Goal: Find contact information: Find contact information

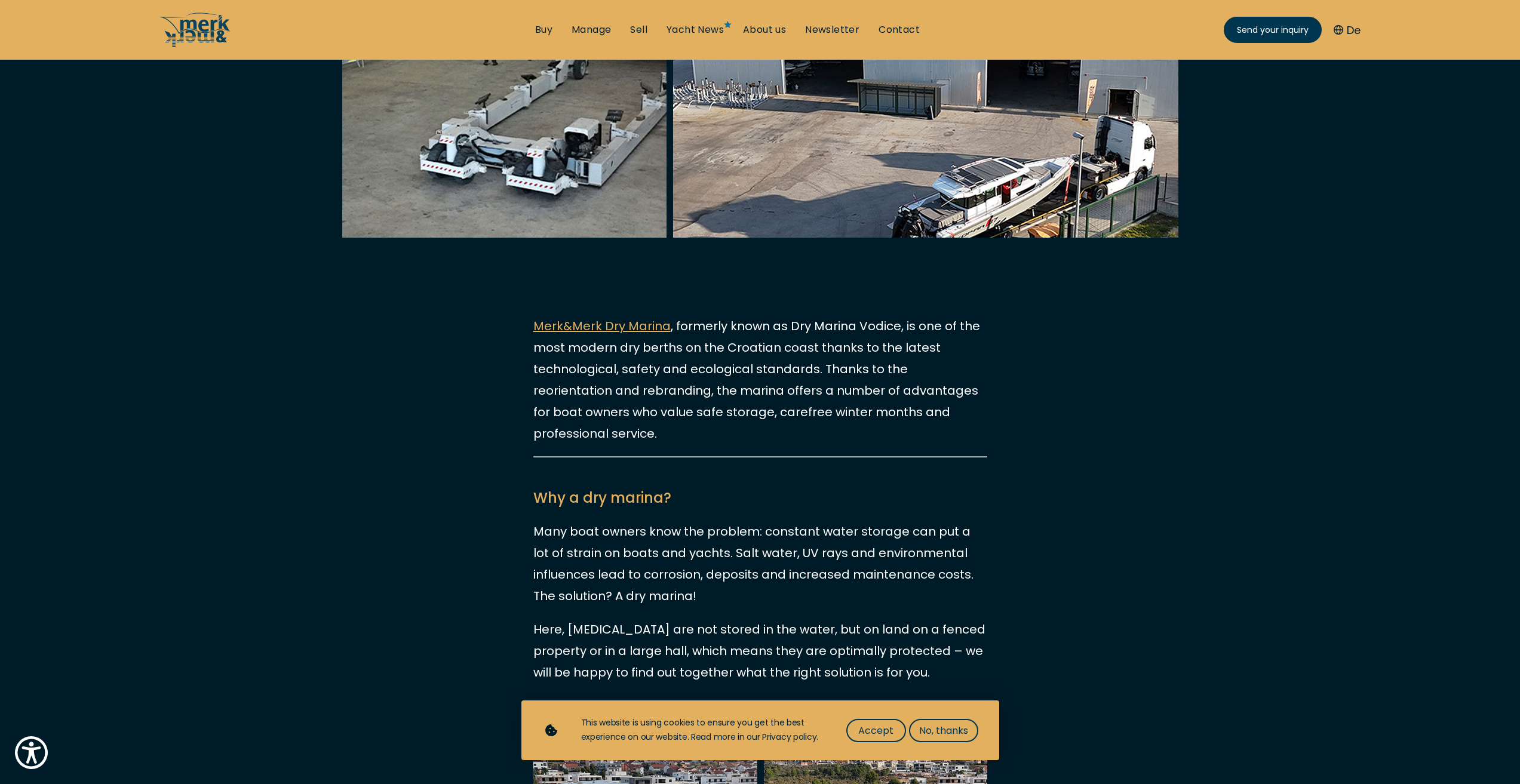
scroll to position [638, 0]
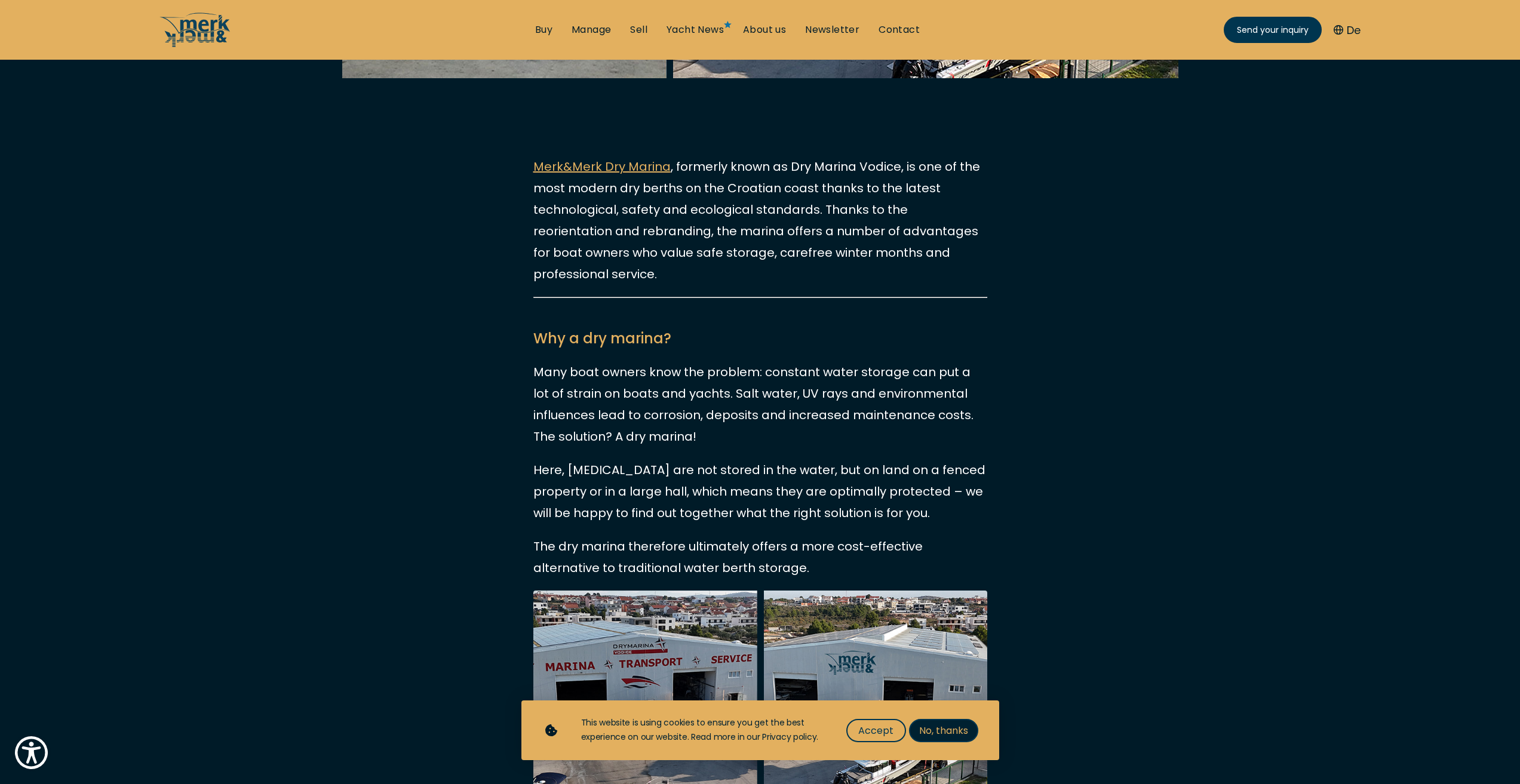
click at [952, 730] on span "No, thanks" at bounding box center [944, 731] width 49 height 15
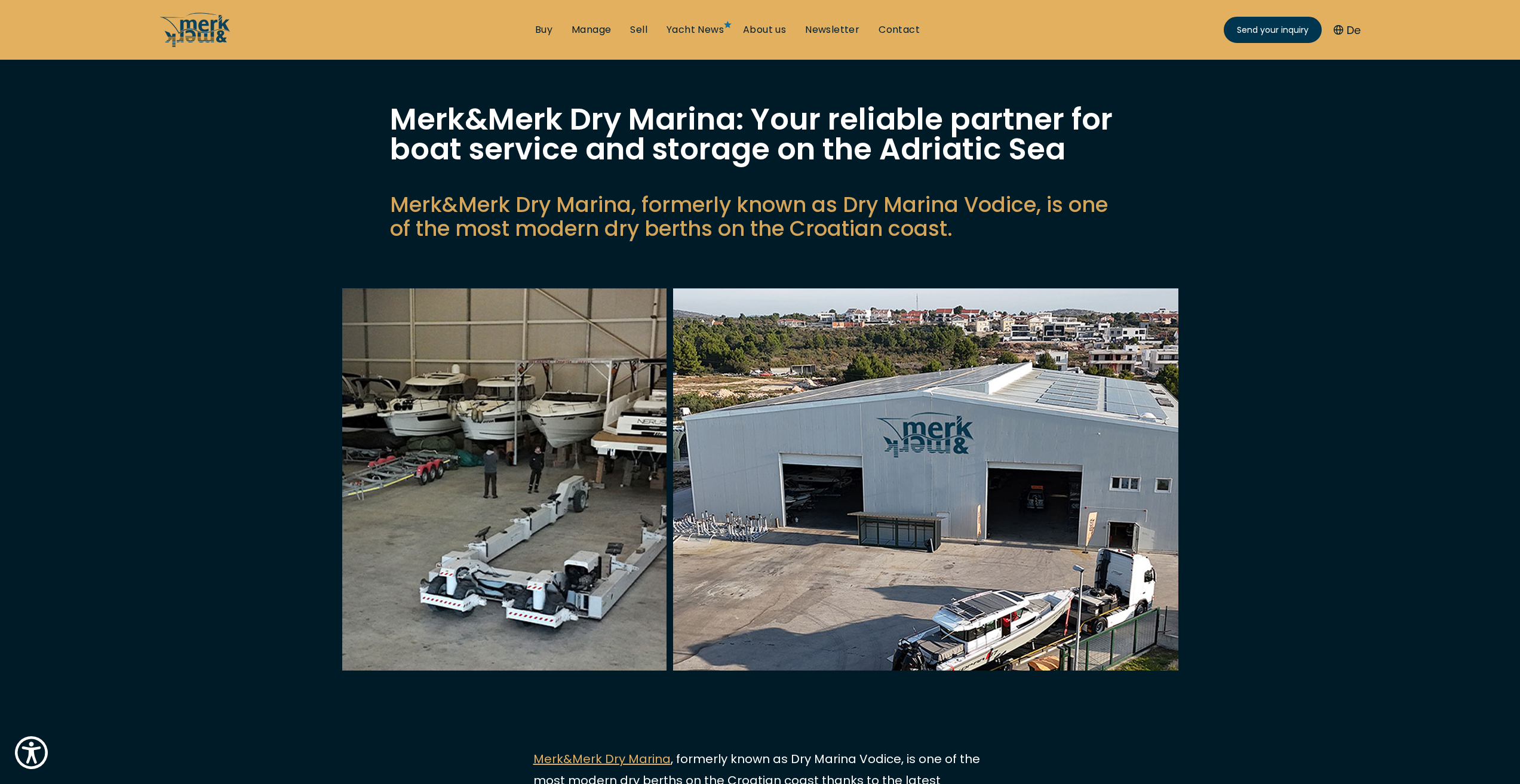
scroll to position [0, 0]
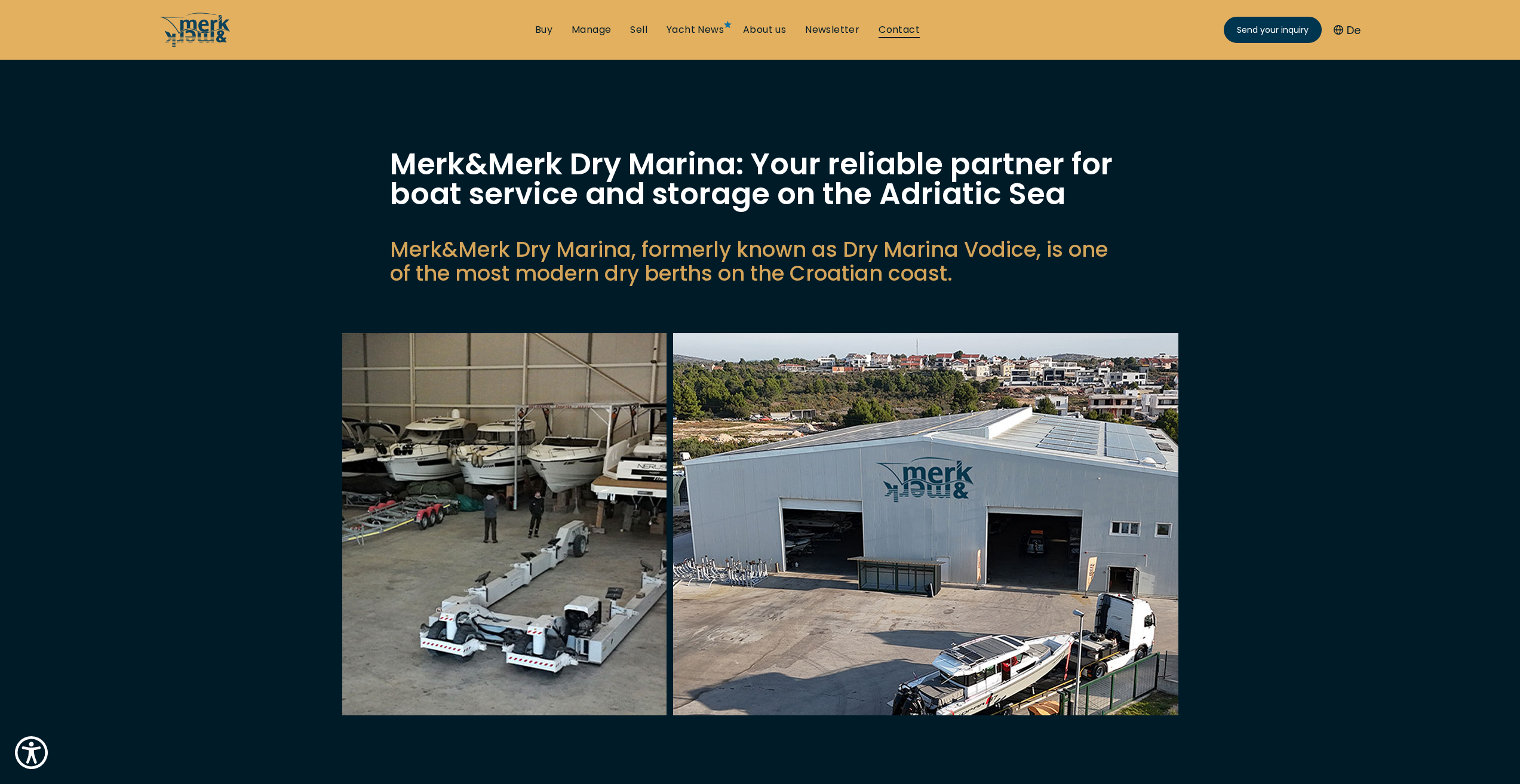
click at [905, 28] on link "Contact" at bounding box center [899, 30] width 41 height 13
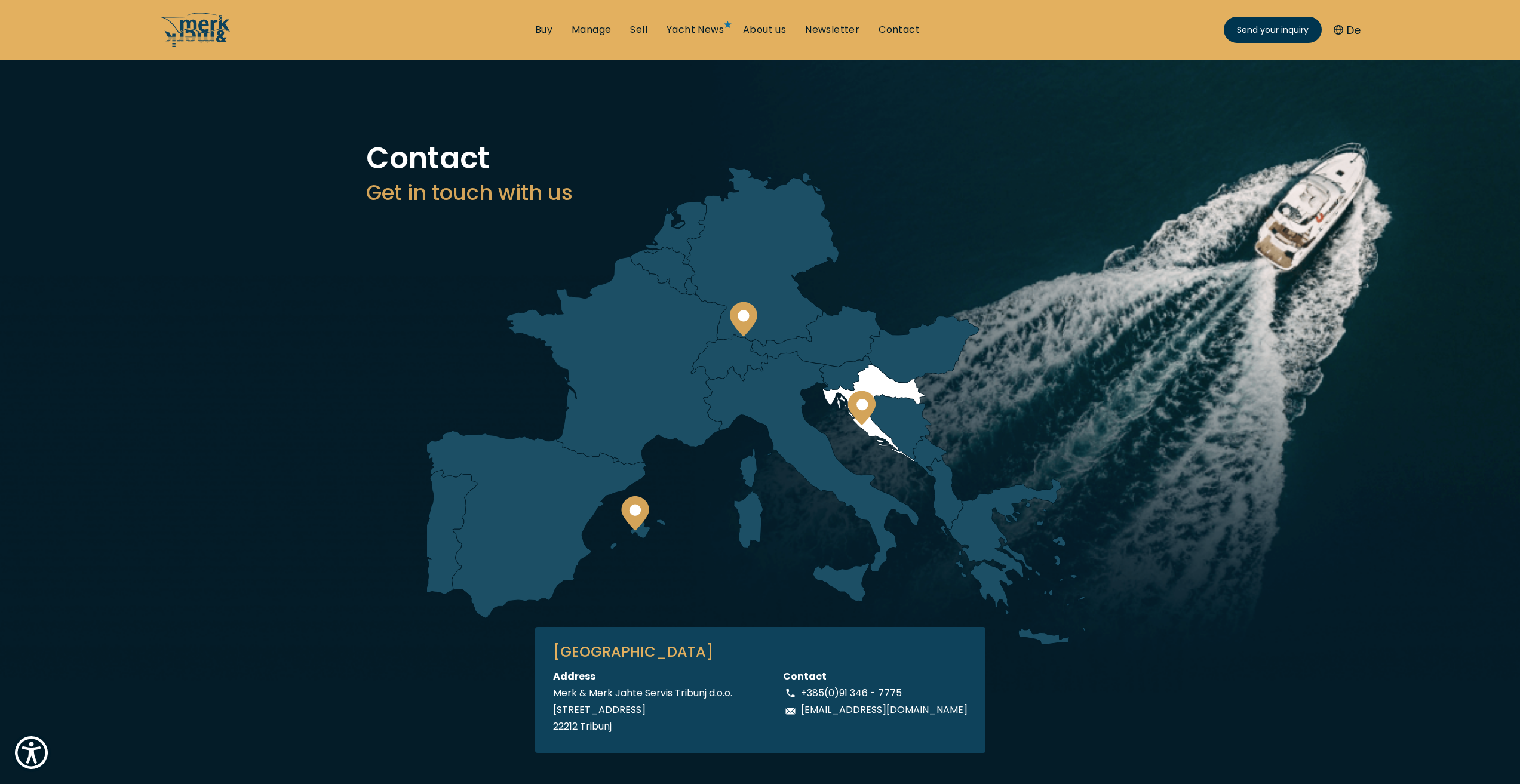
click at [861, 416] on icon at bounding box center [861, 408] width 28 height 35
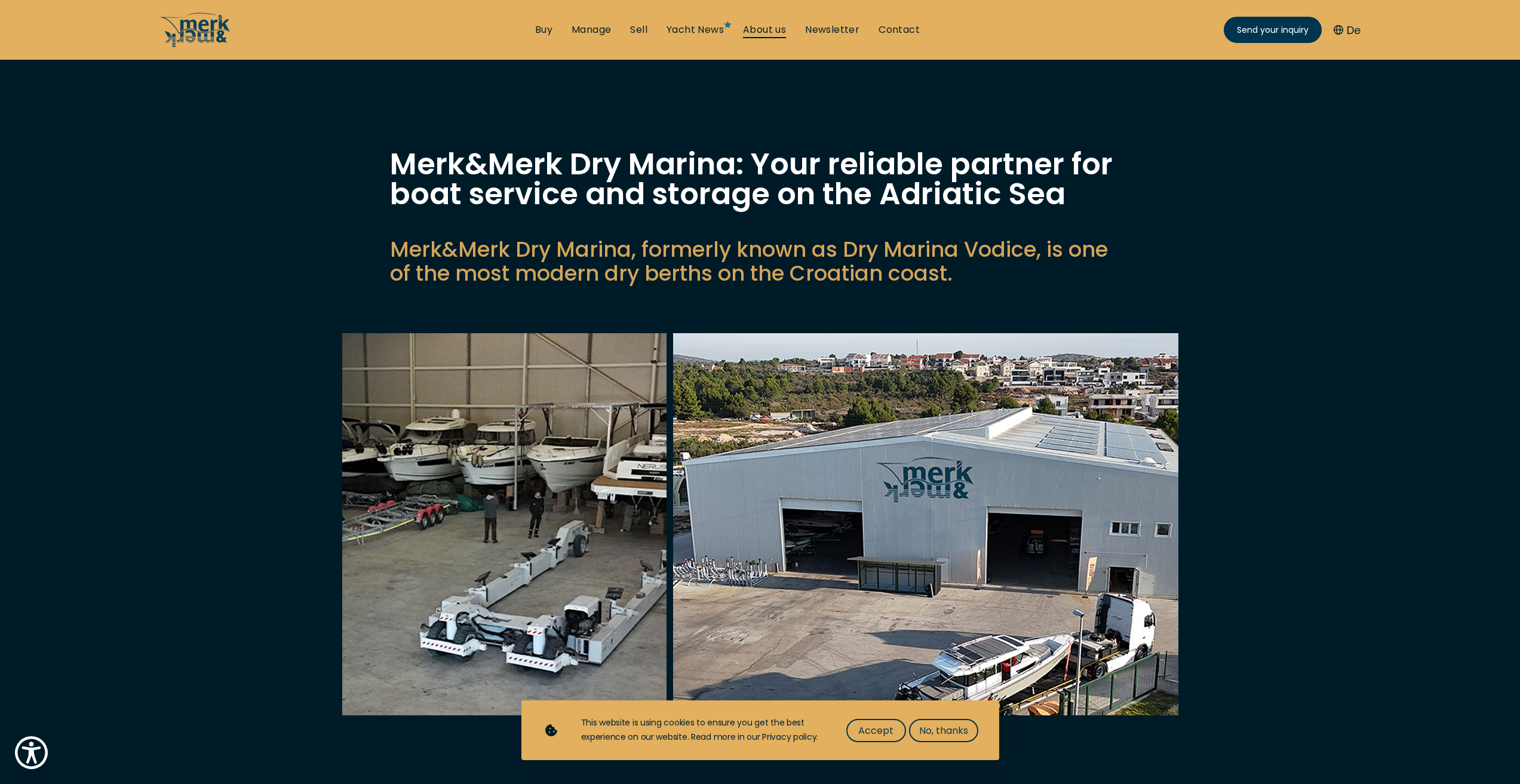
click at [773, 27] on link "About us" at bounding box center [765, 30] width 43 height 13
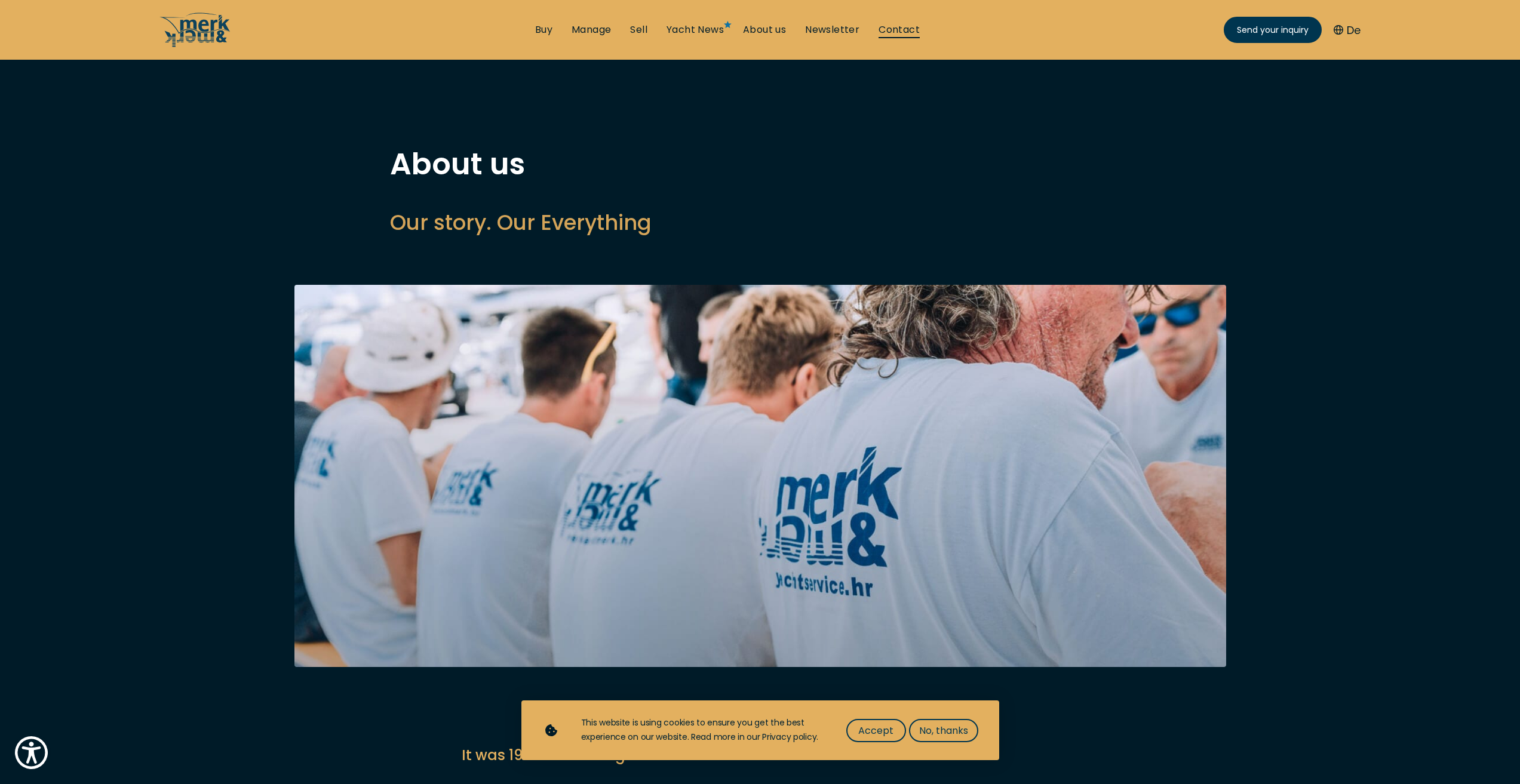
click at [904, 28] on link "Contact" at bounding box center [899, 30] width 41 height 13
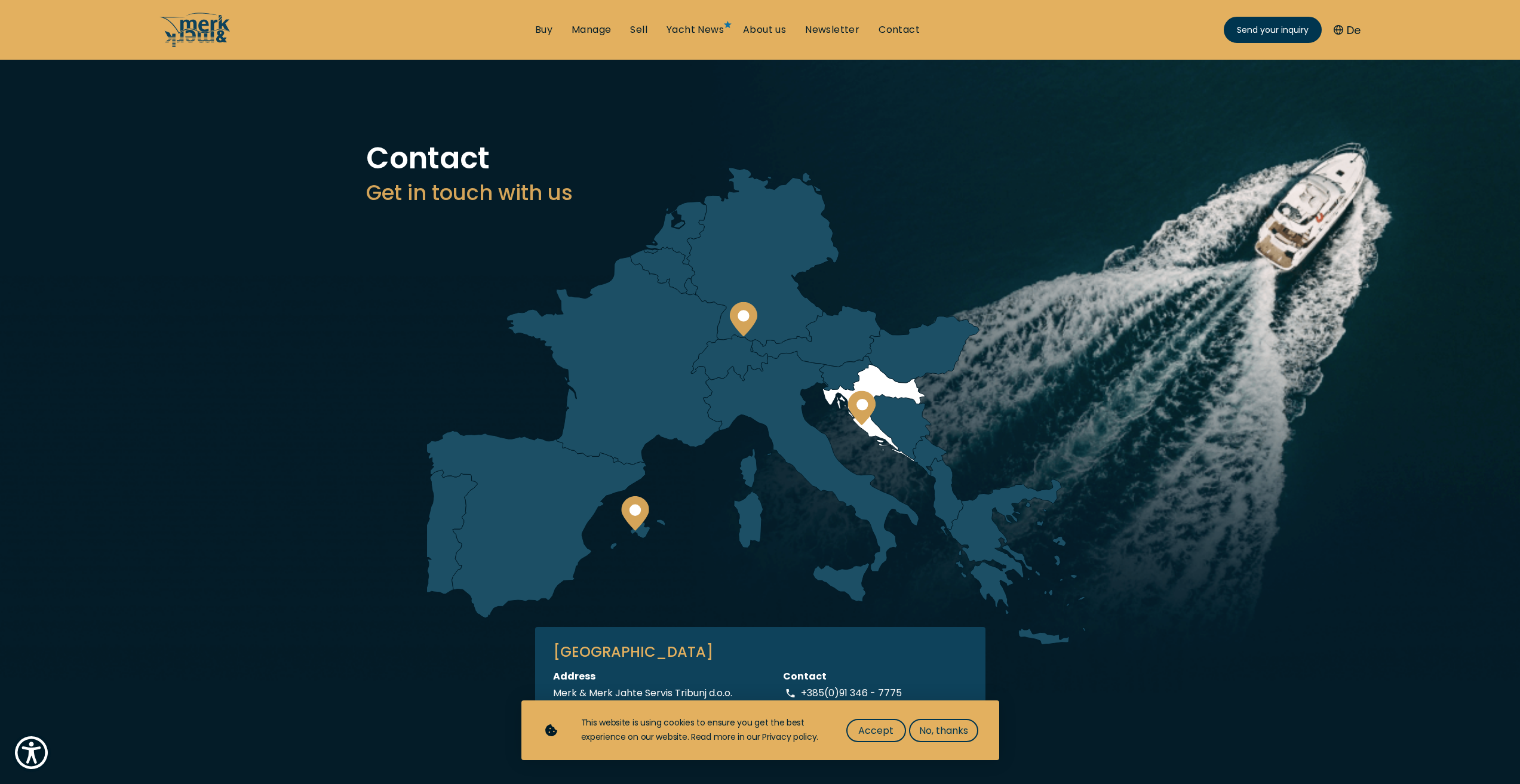
click at [861, 406] on circle at bounding box center [862, 405] width 11 height 11
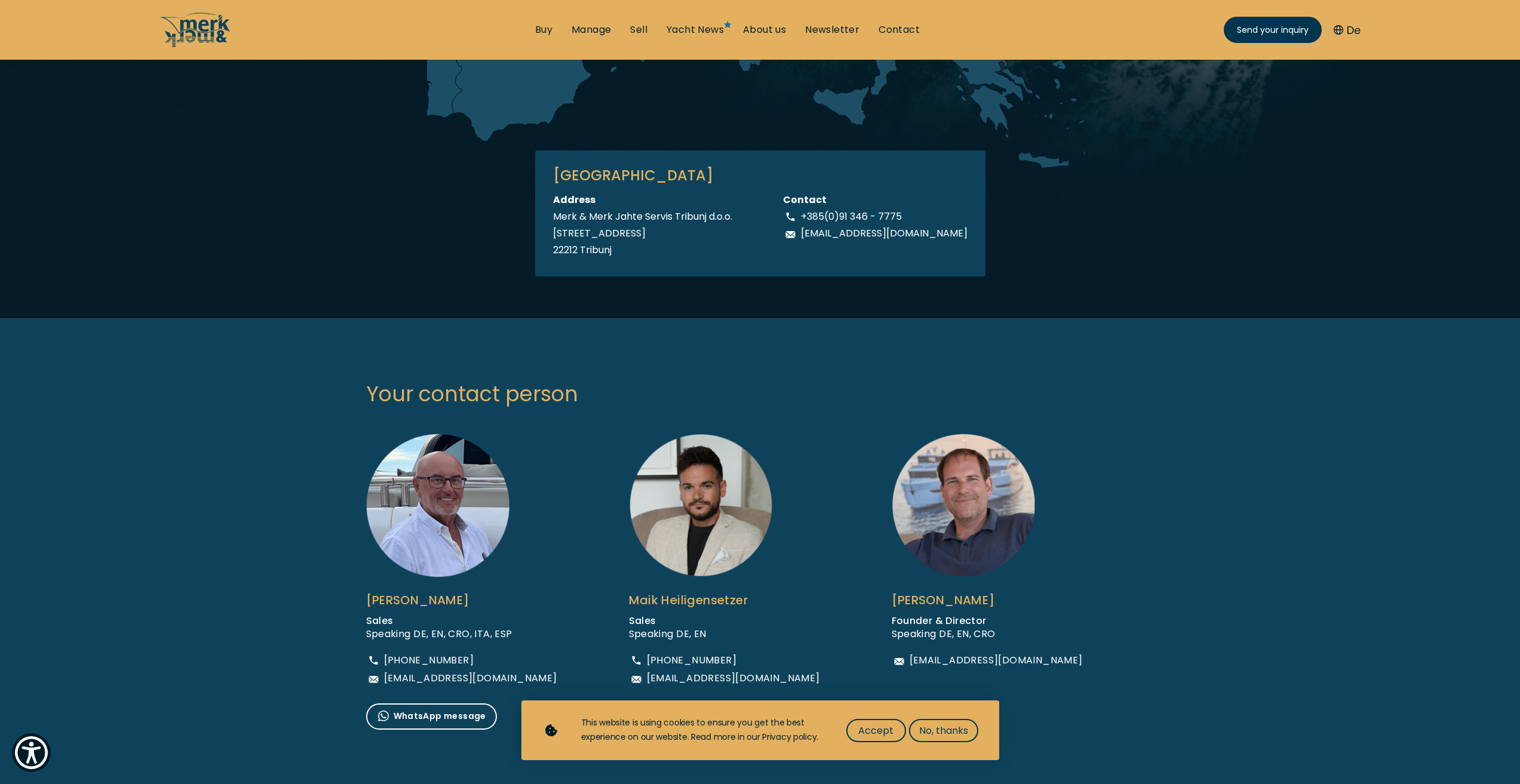
scroll to position [478, 0]
click at [934, 729] on span "No, thanks" at bounding box center [944, 731] width 49 height 15
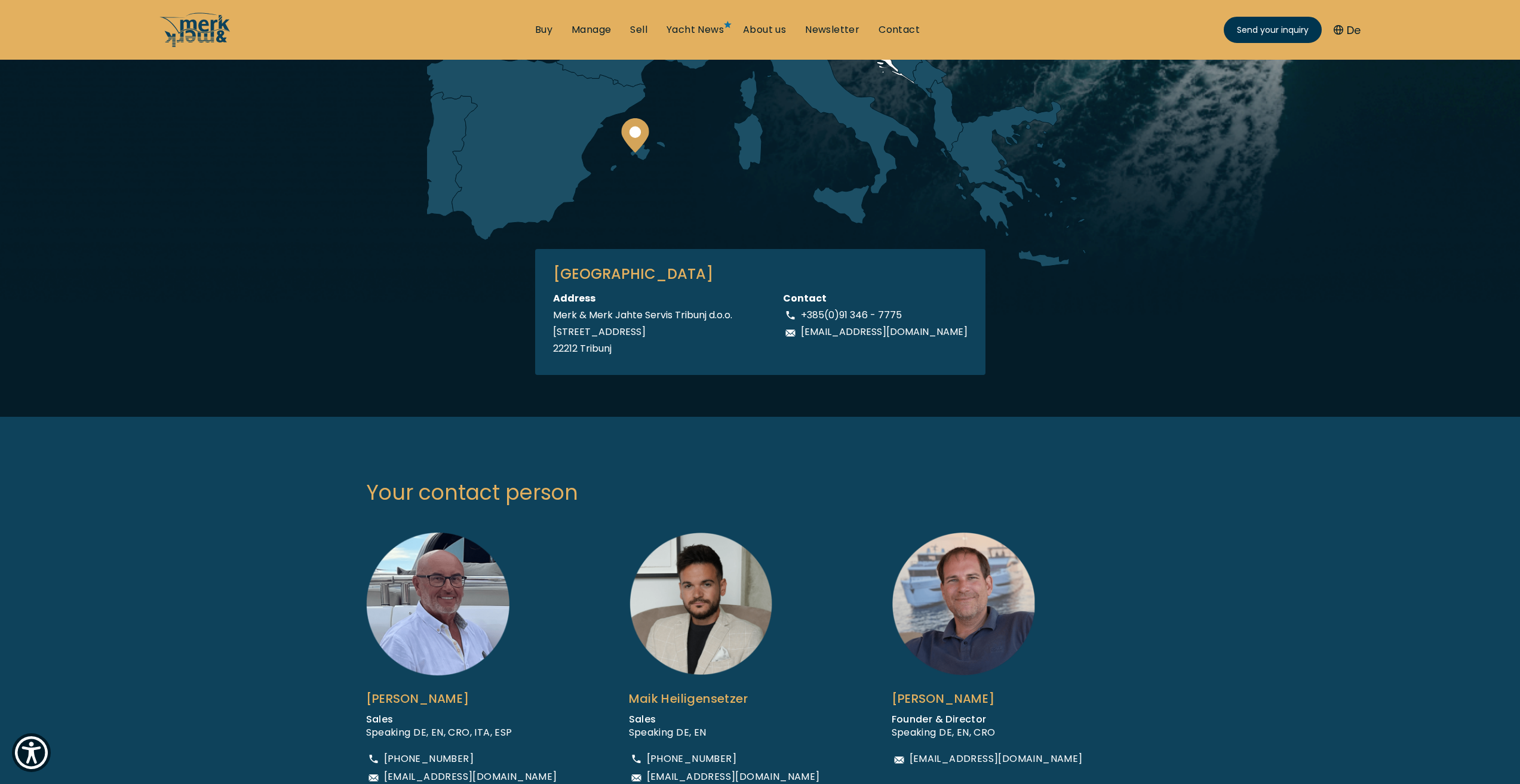
scroll to position [0, 0]
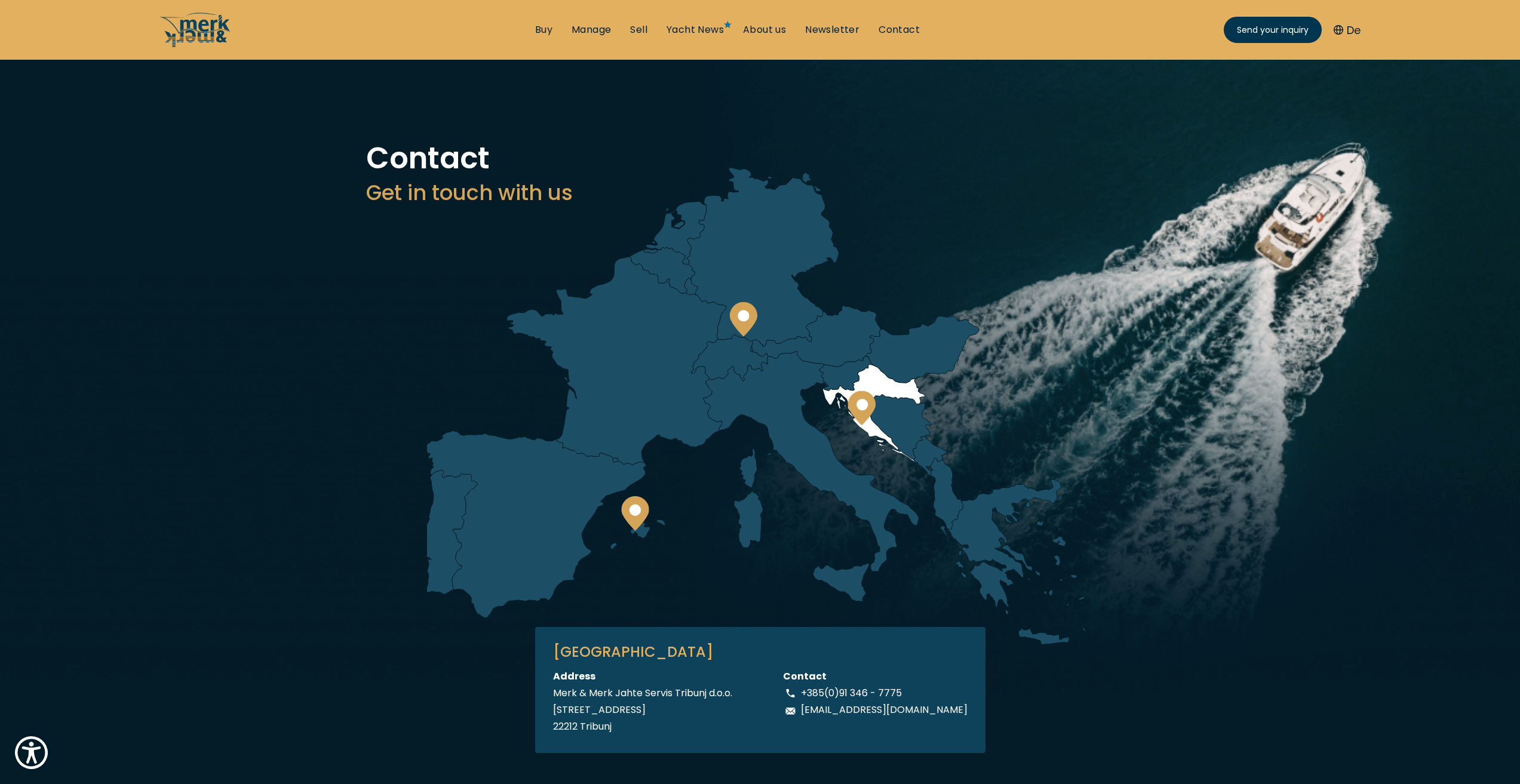
click at [863, 408] on circle at bounding box center [862, 405] width 11 height 11
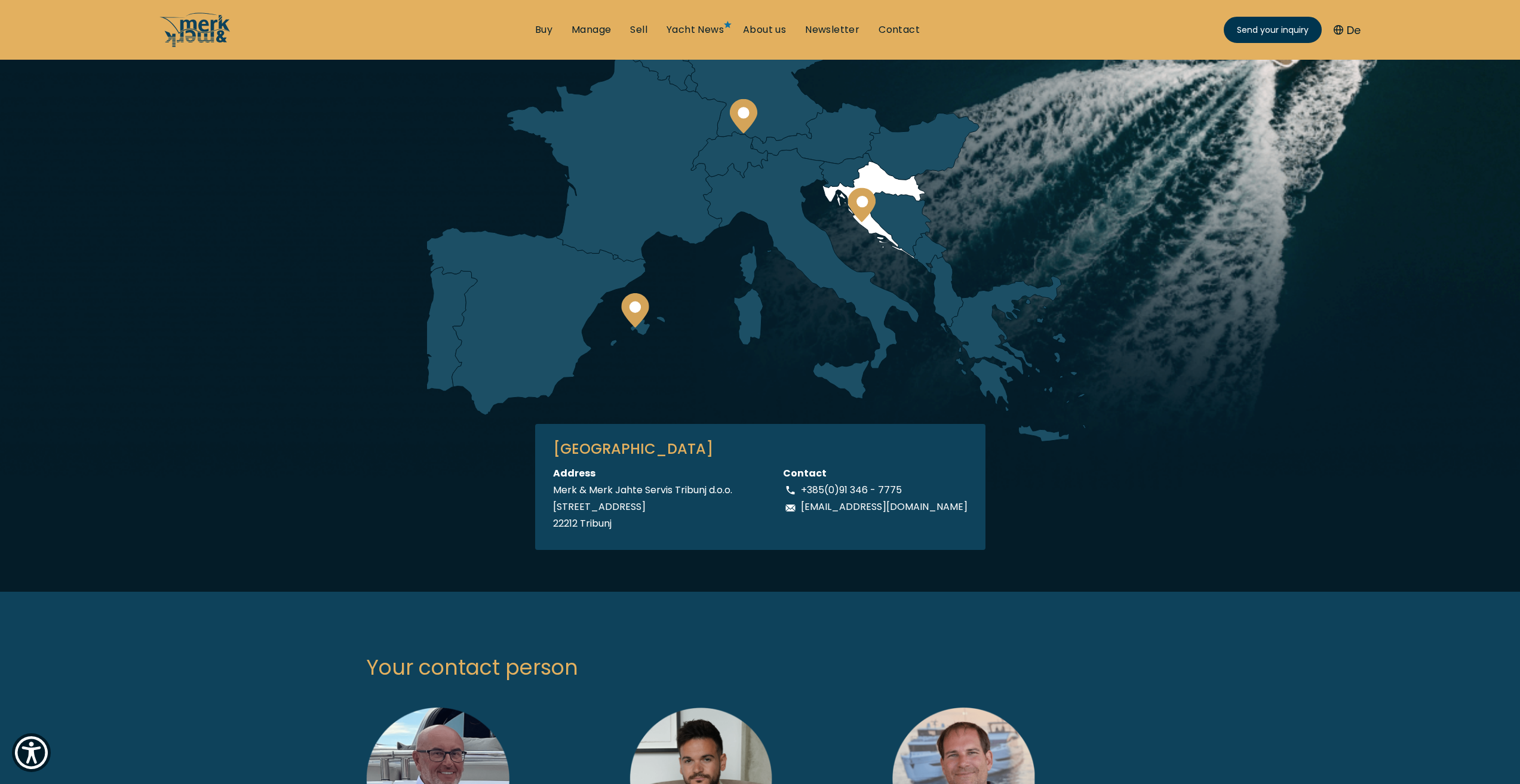
scroll to position [79, 0]
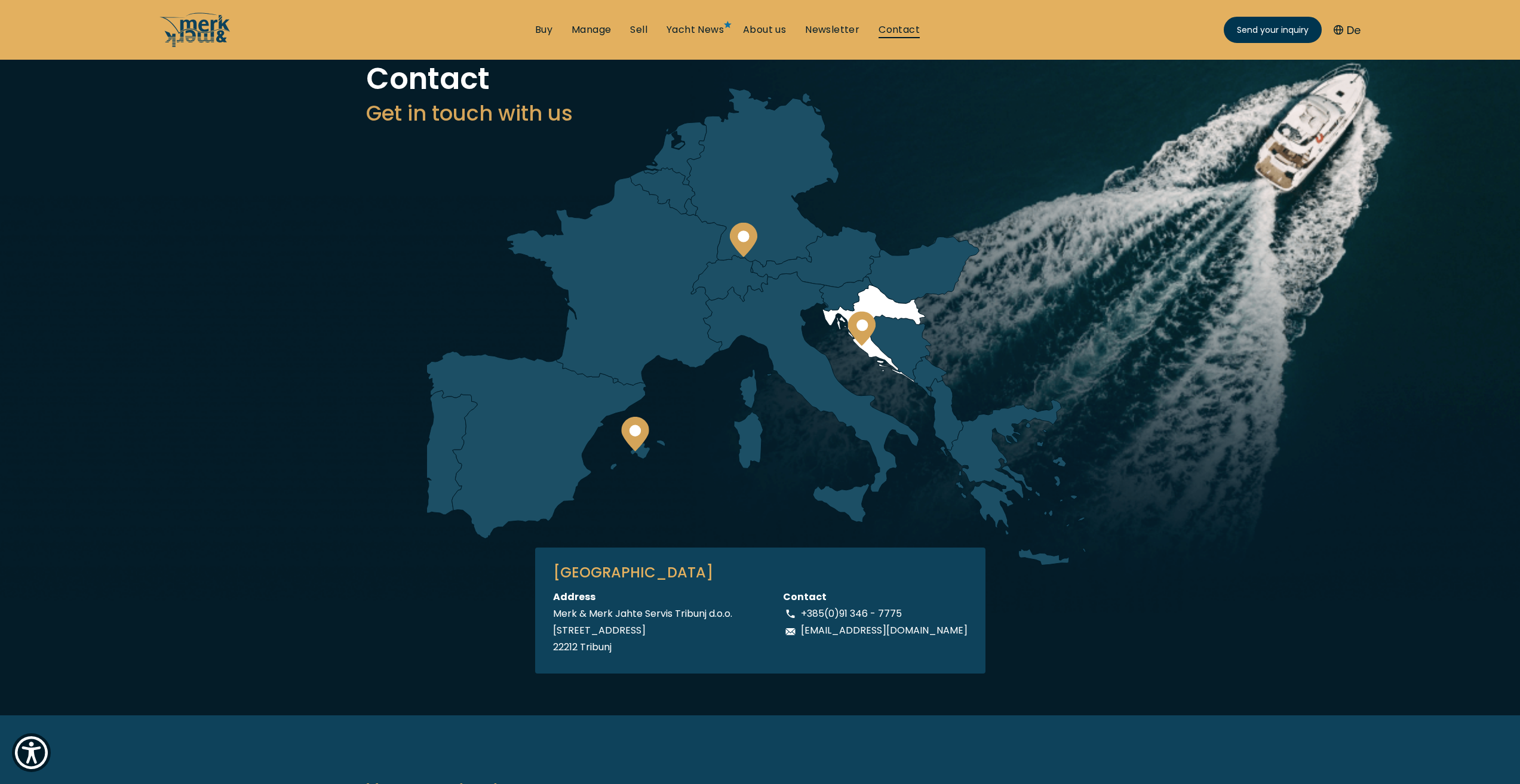
click at [897, 29] on link "Contact" at bounding box center [899, 30] width 41 height 13
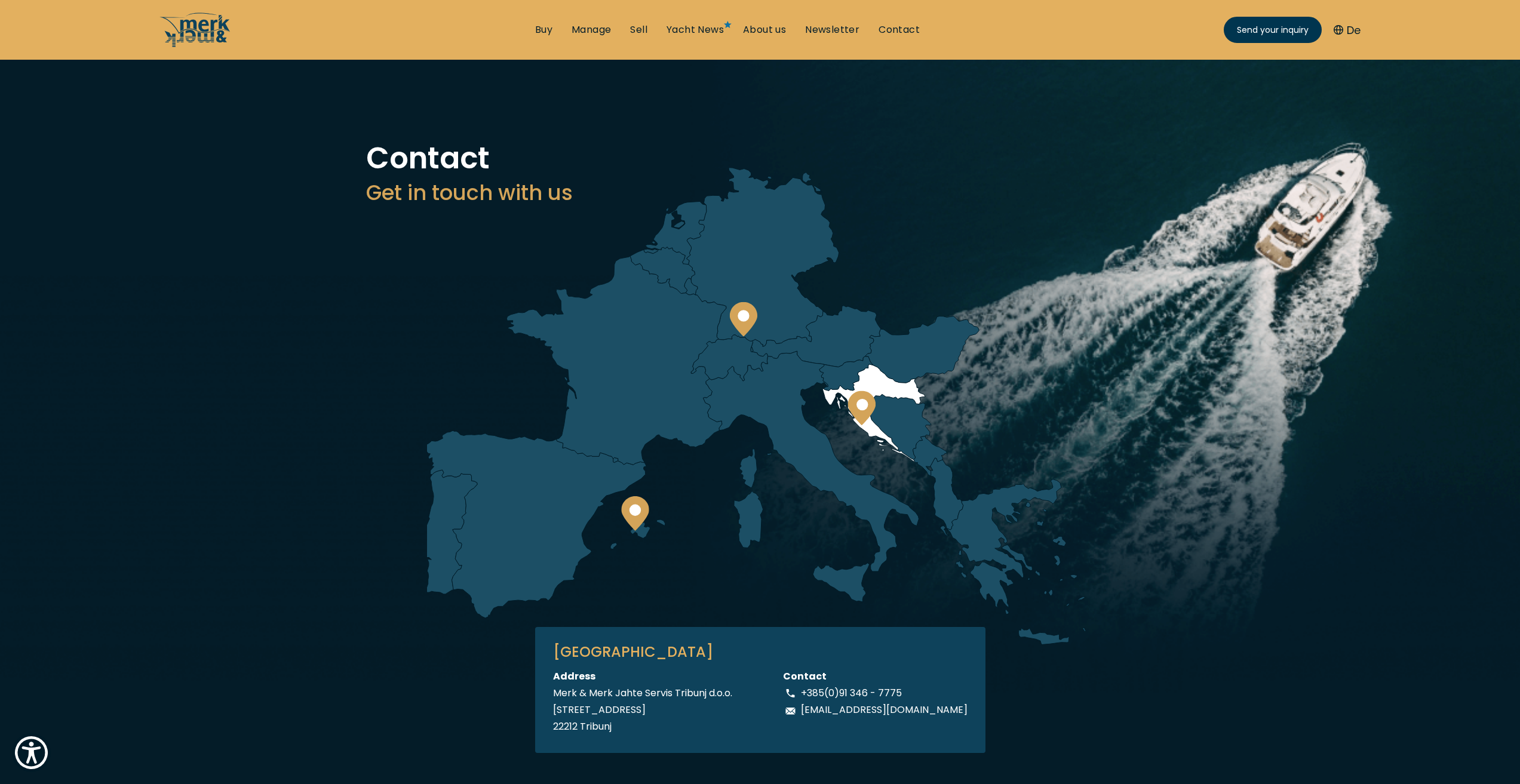
click at [864, 411] on icon at bounding box center [861, 408] width 28 height 35
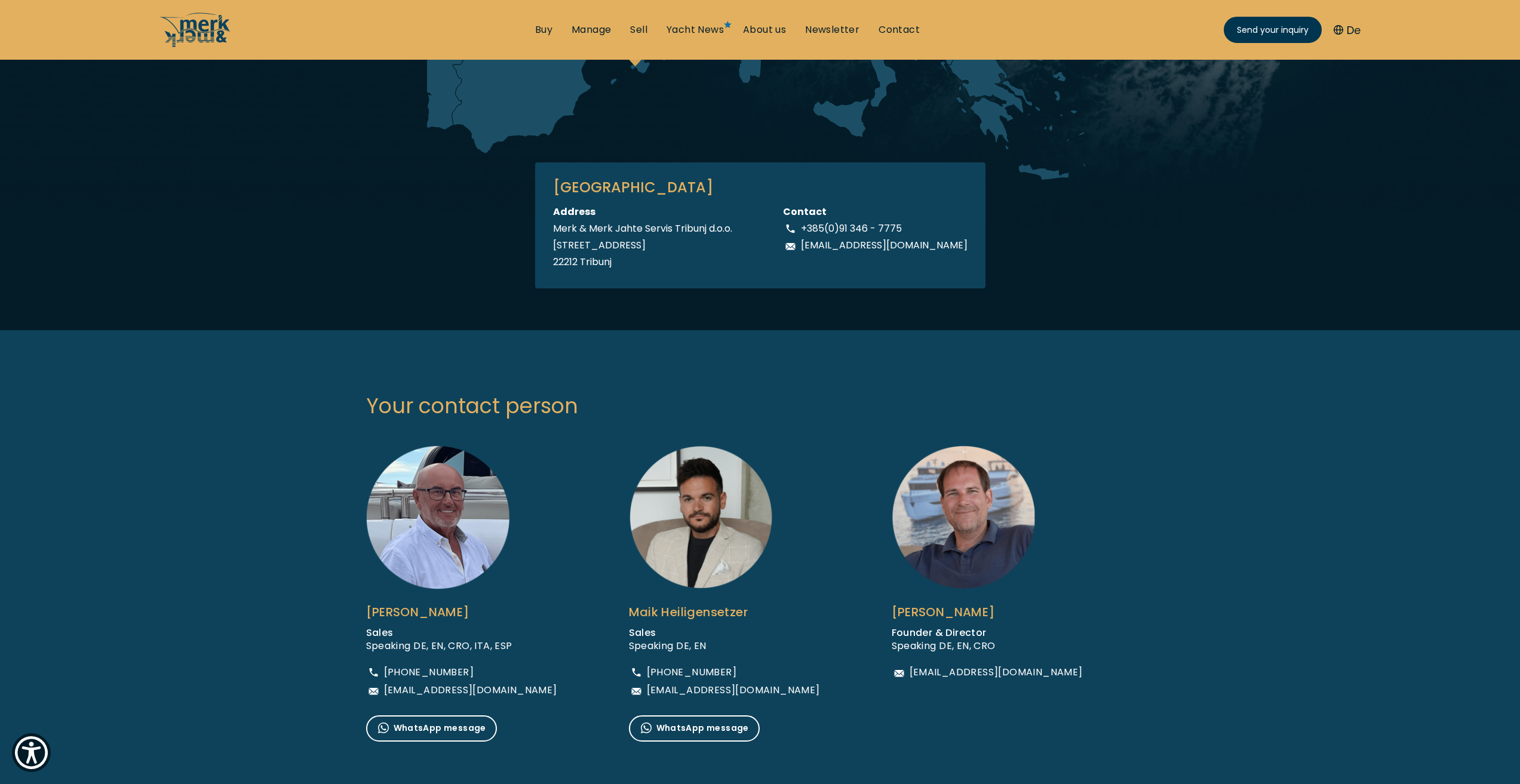
scroll to position [478, 0]
